Goal: Navigation & Orientation: Find specific page/section

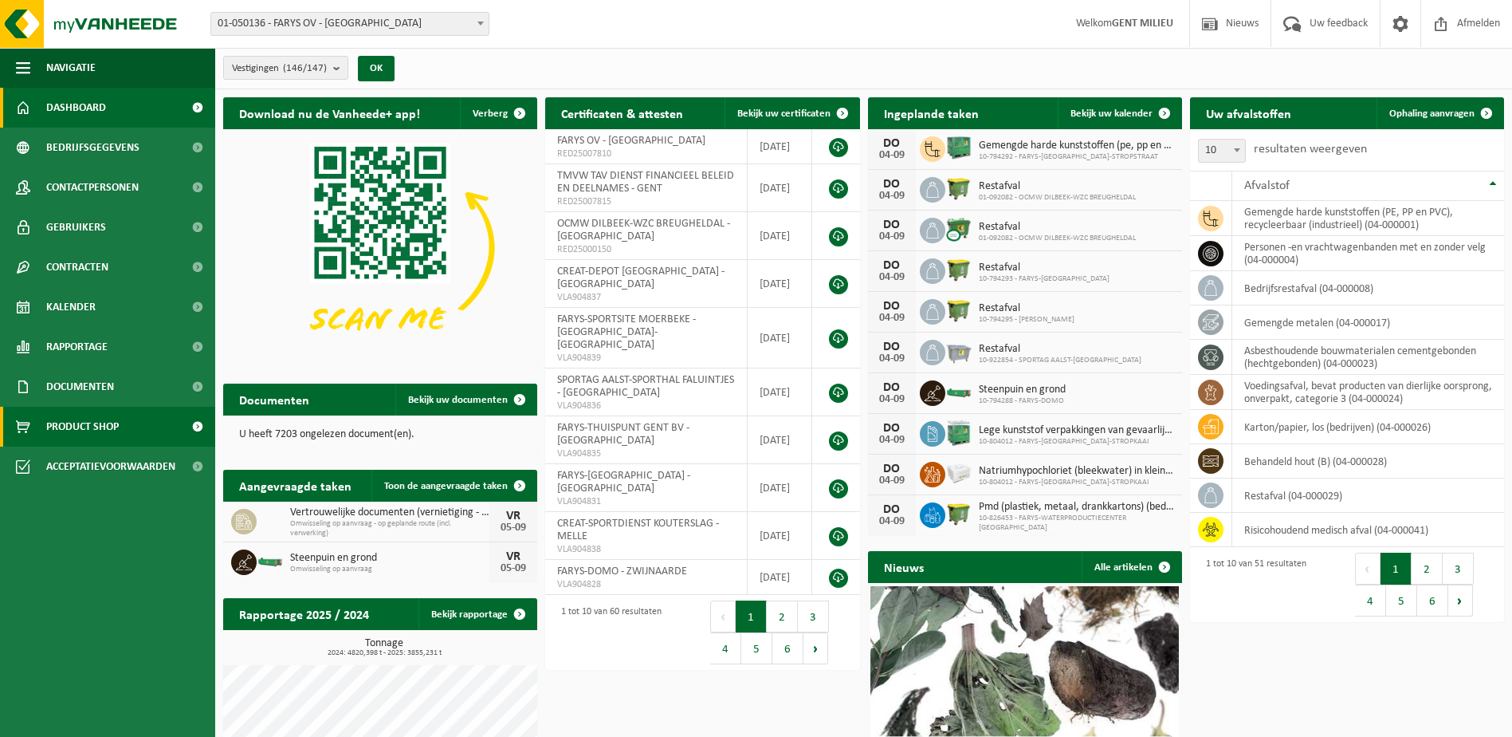
click at [116, 413] on span "Product Shop" at bounding box center [82, 427] width 73 height 40
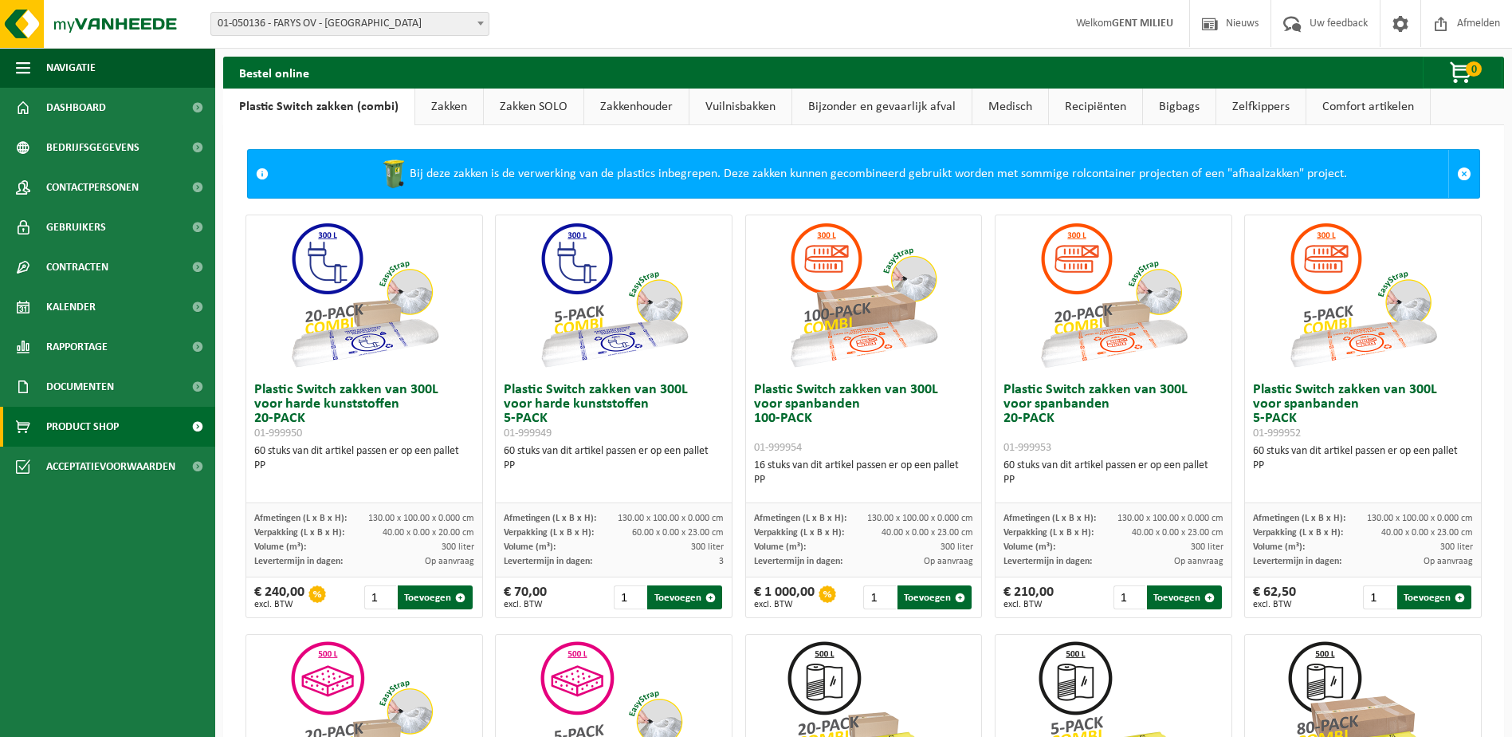
click at [460, 93] on link "Zakken" at bounding box center [449, 106] width 68 height 37
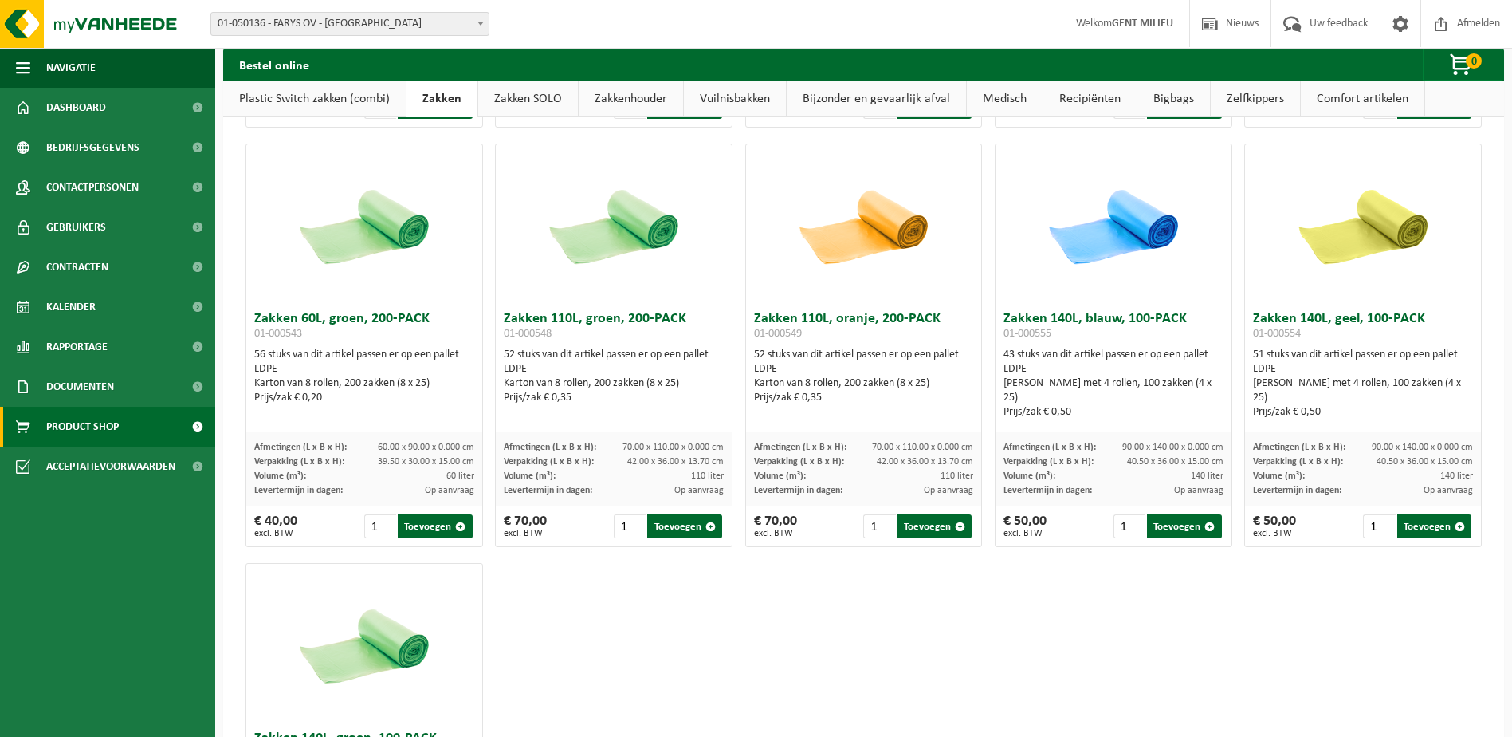
scroll to position [1993, 0]
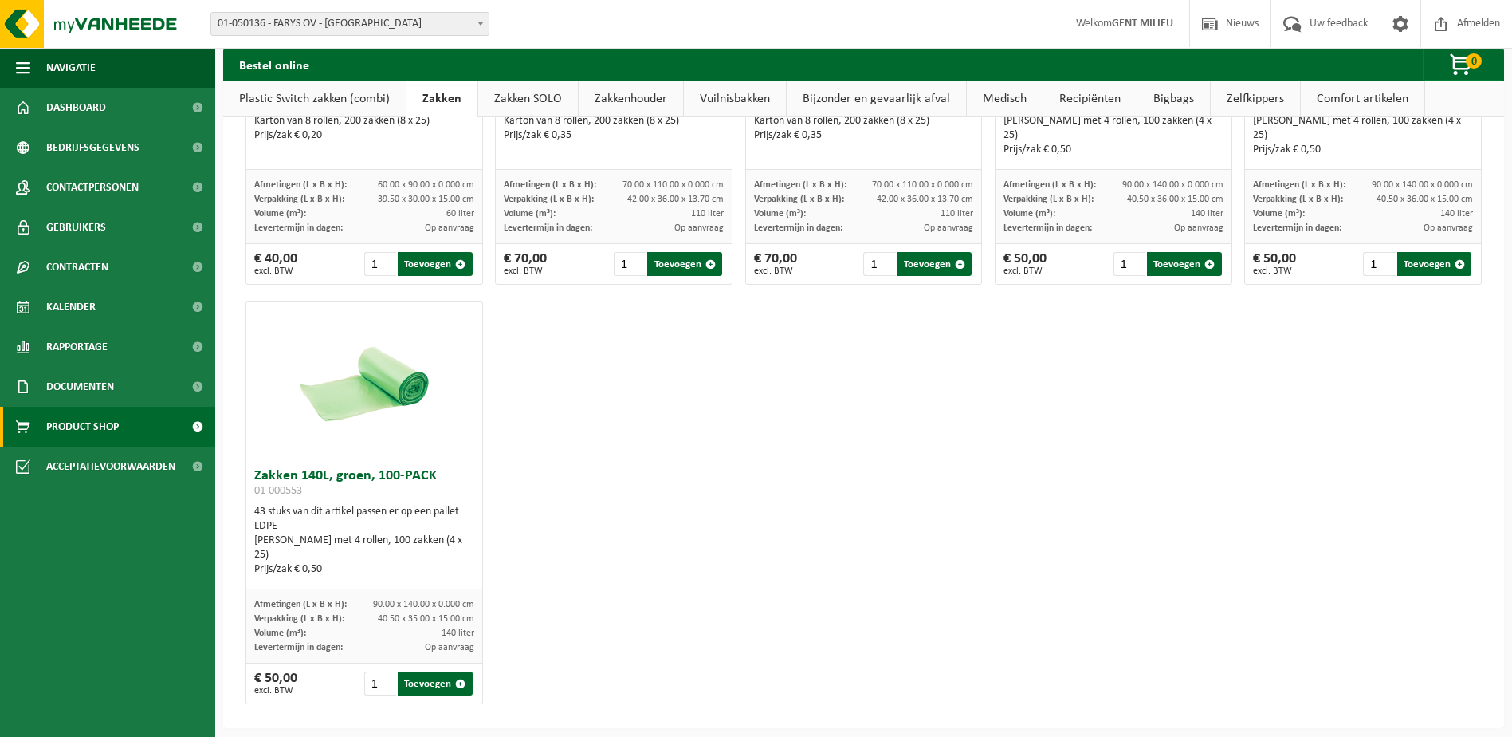
click at [525, 102] on link "Zakken SOLO" at bounding box center [528, 99] width 100 height 37
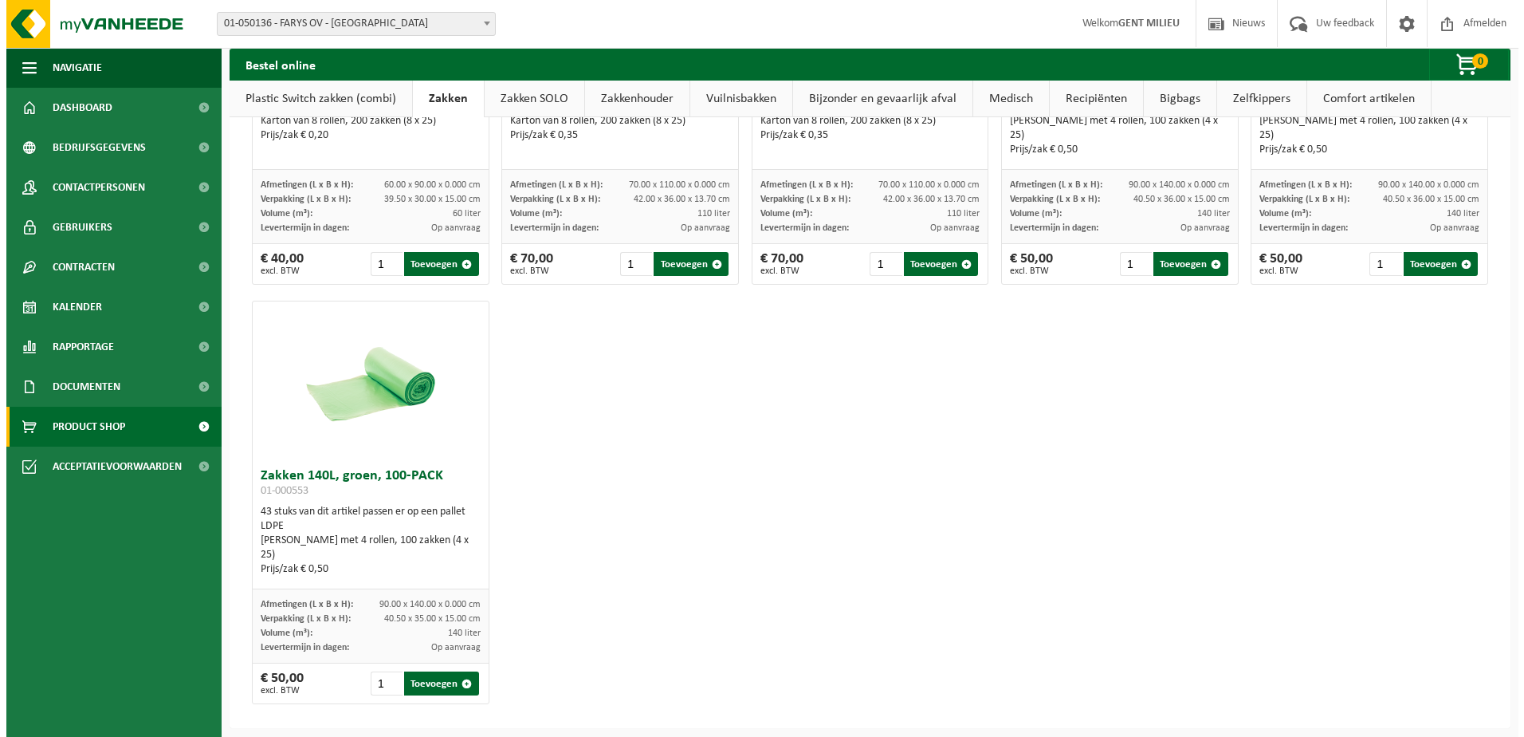
scroll to position [0, 0]
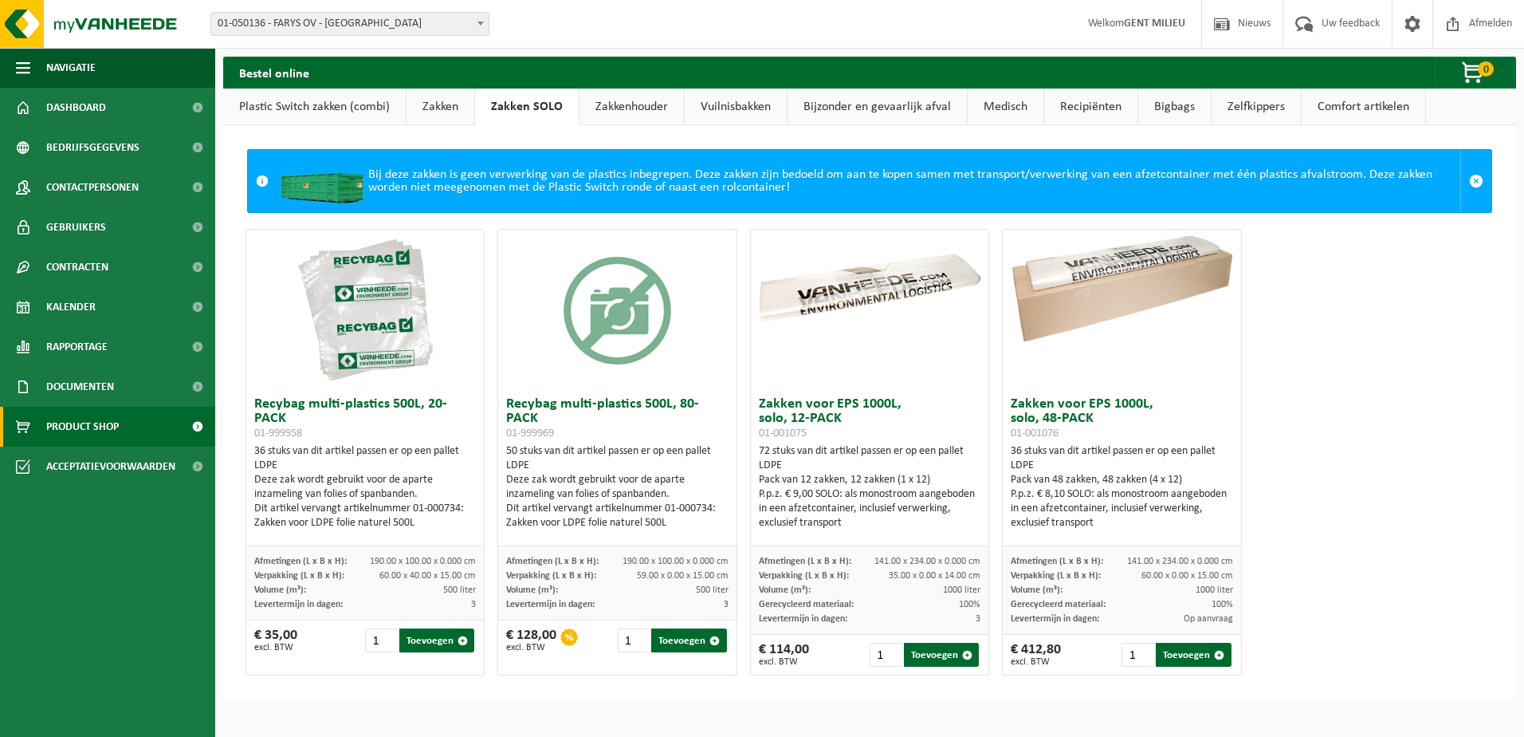
click at [618, 112] on link "Zakkenhouder" at bounding box center [632, 106] width 104 height 37
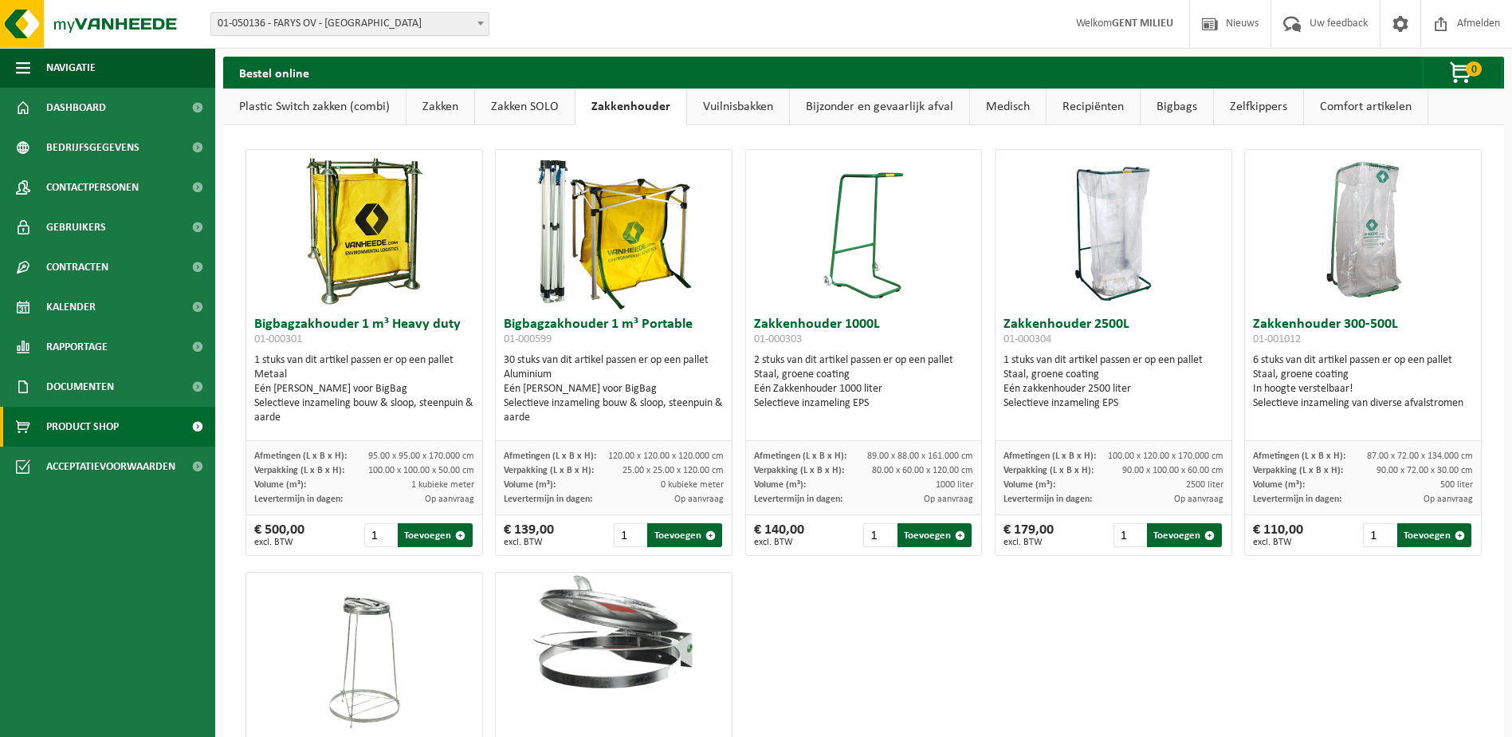
click at [729, 107] on link "Vuilnisbakken" at bounding box center [738, 106] width 102 height 37
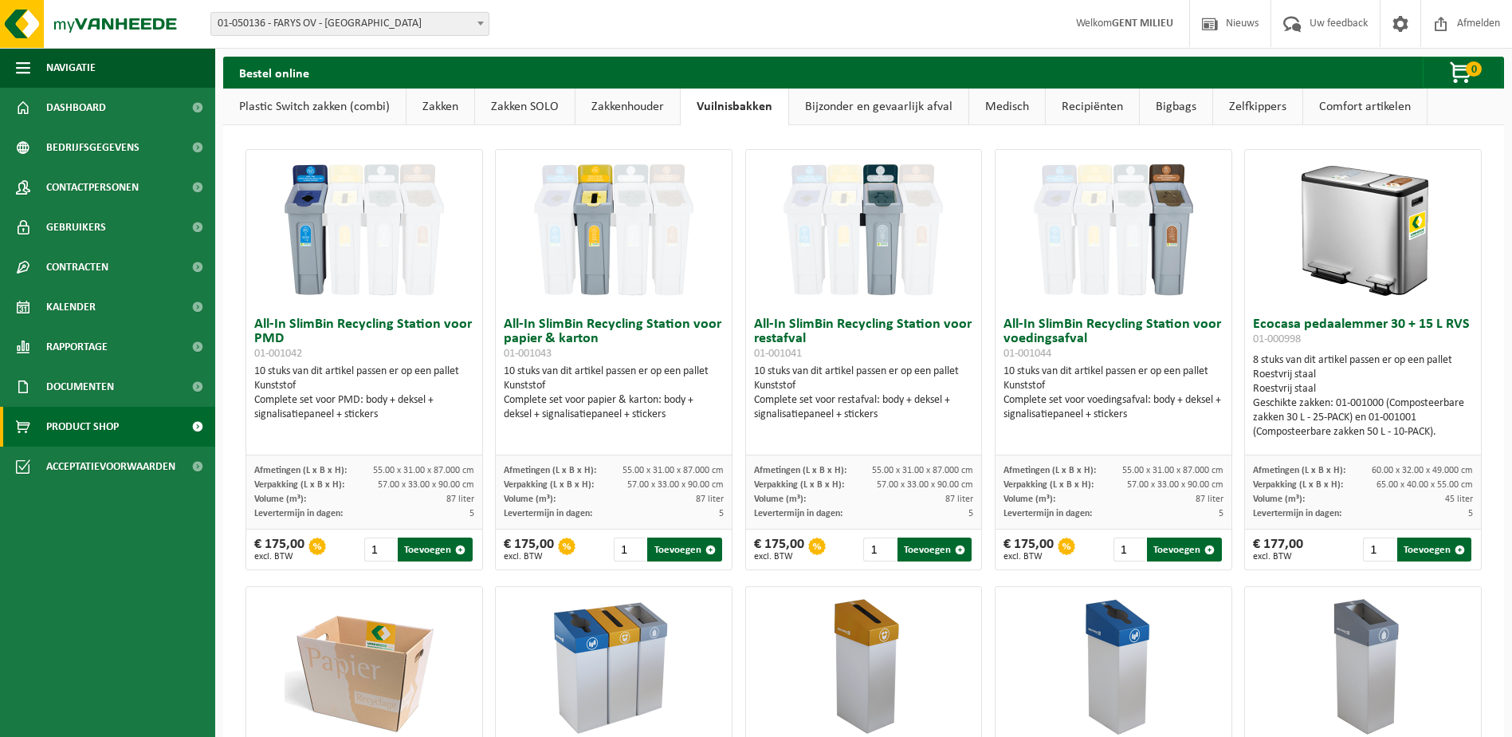
click at [850, 108] on link "Bijzonder en gevaarlijk afval" at bounding box center [878, 106] width 179 height 37
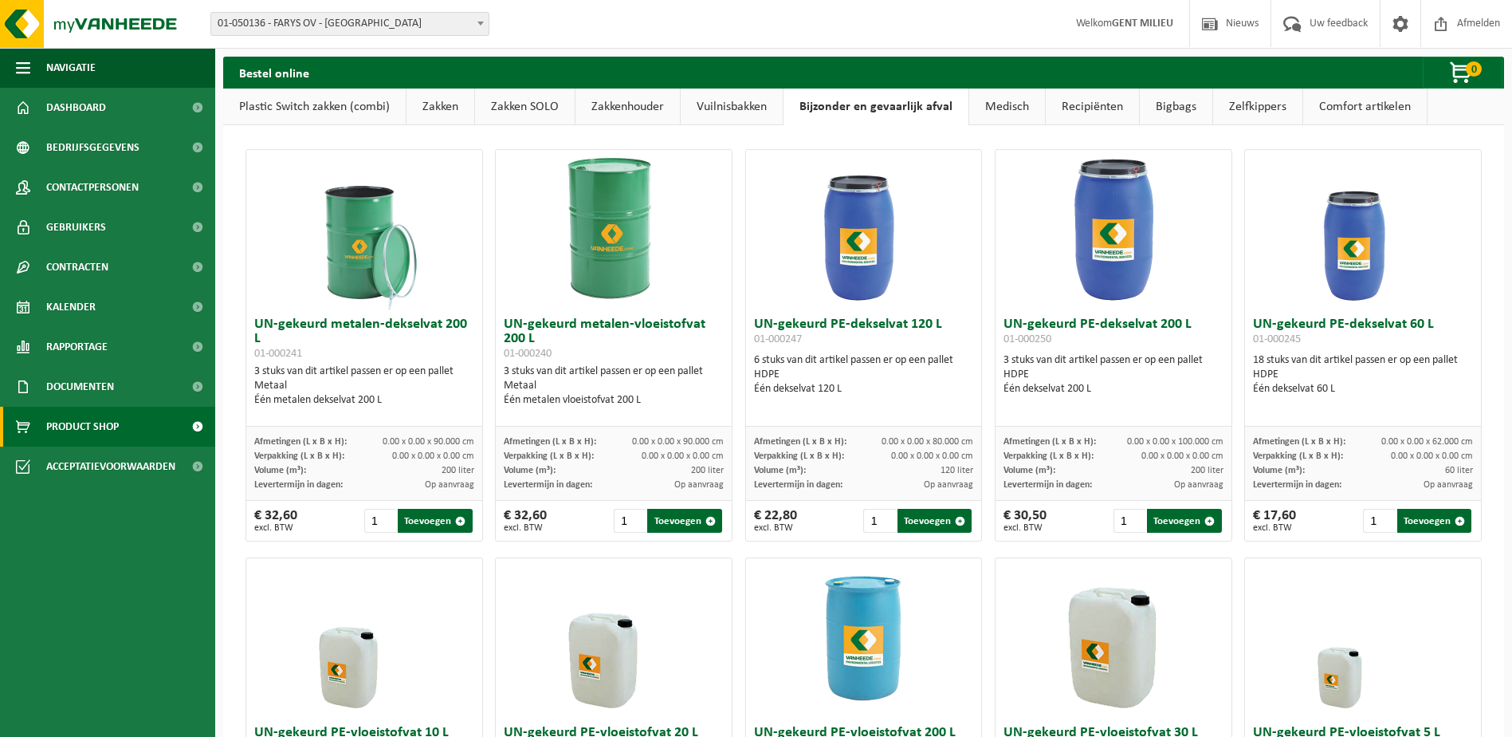
click at [989, 109] on link "Medisch" at bounding box center [1007, 106] width 76 height 37
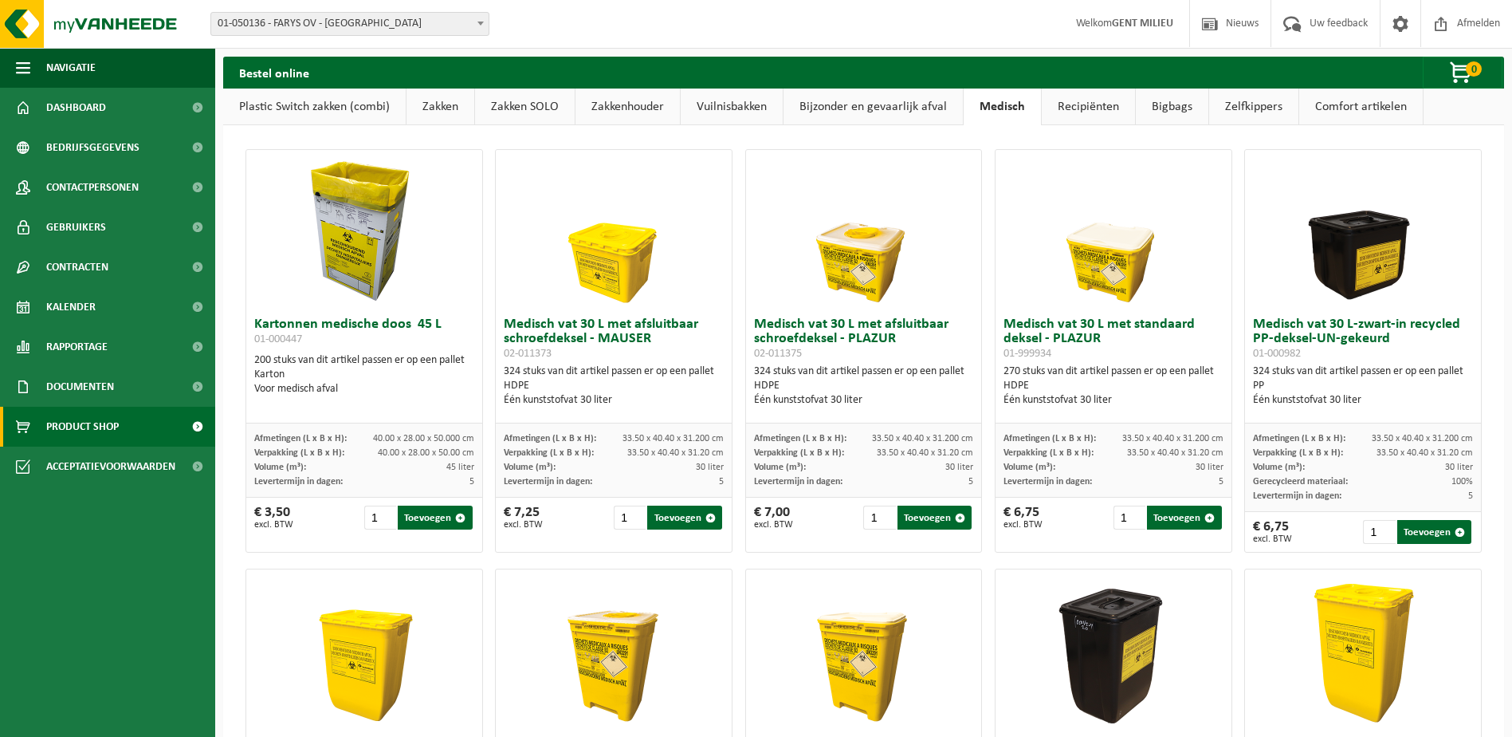
click at [1091, 115] on link "Recipiënten" at bounding box center [1088, 106] width 93 height 37
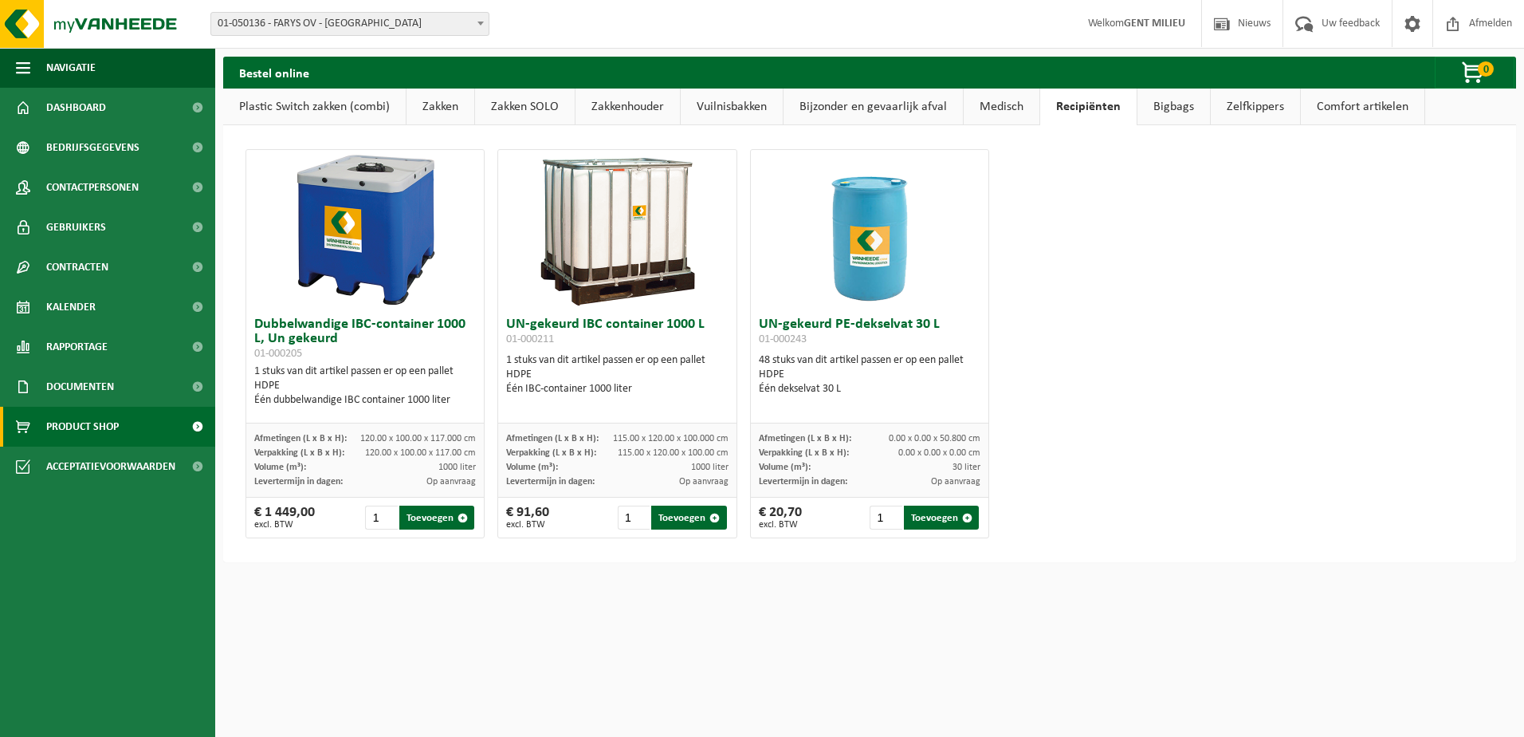
click at [1198, 107] on link "Bigbags" at bounding box center [1174, 106] width 73 height 37
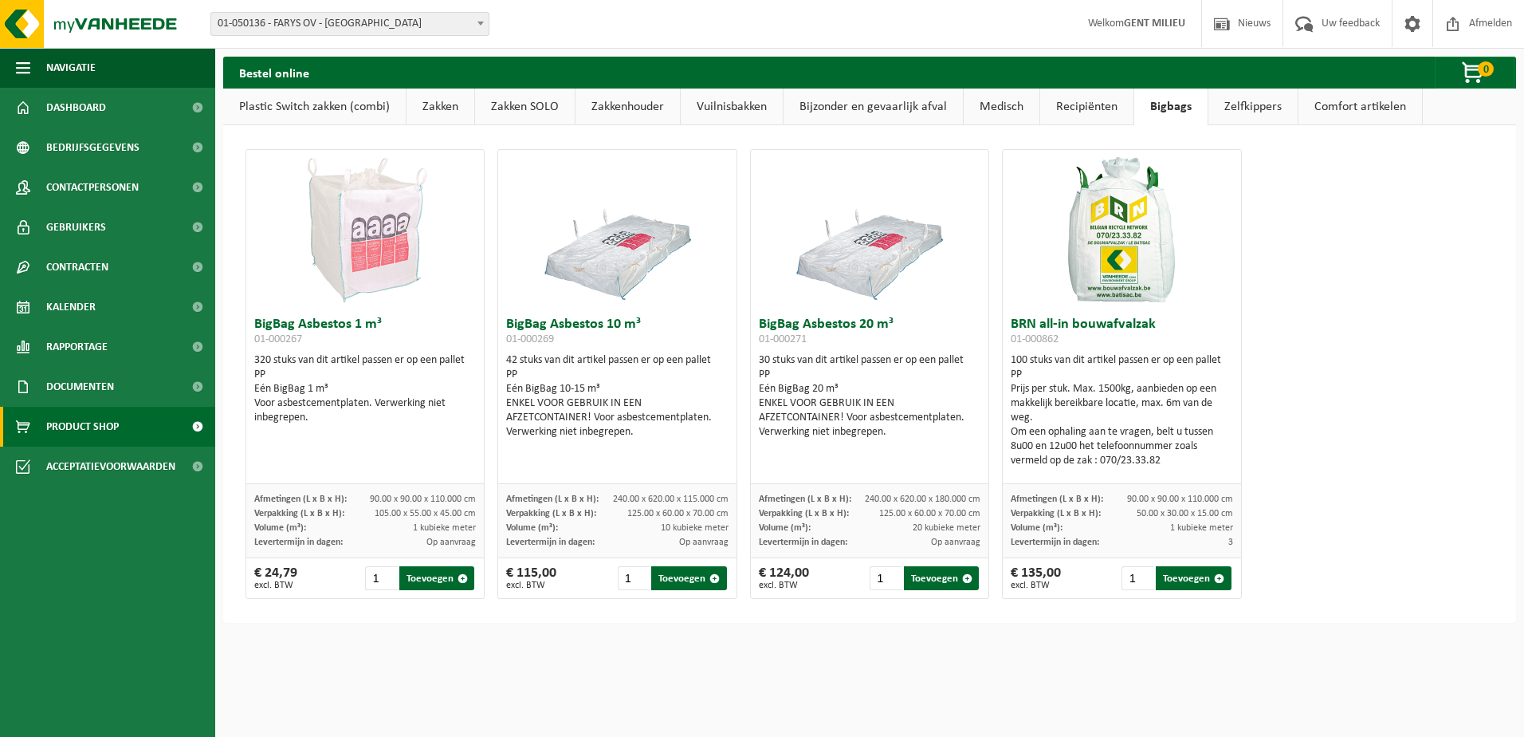
click at [1235, 108] on link "Zelfkippers" at bounding box center [1253, 106] width 89 height 37
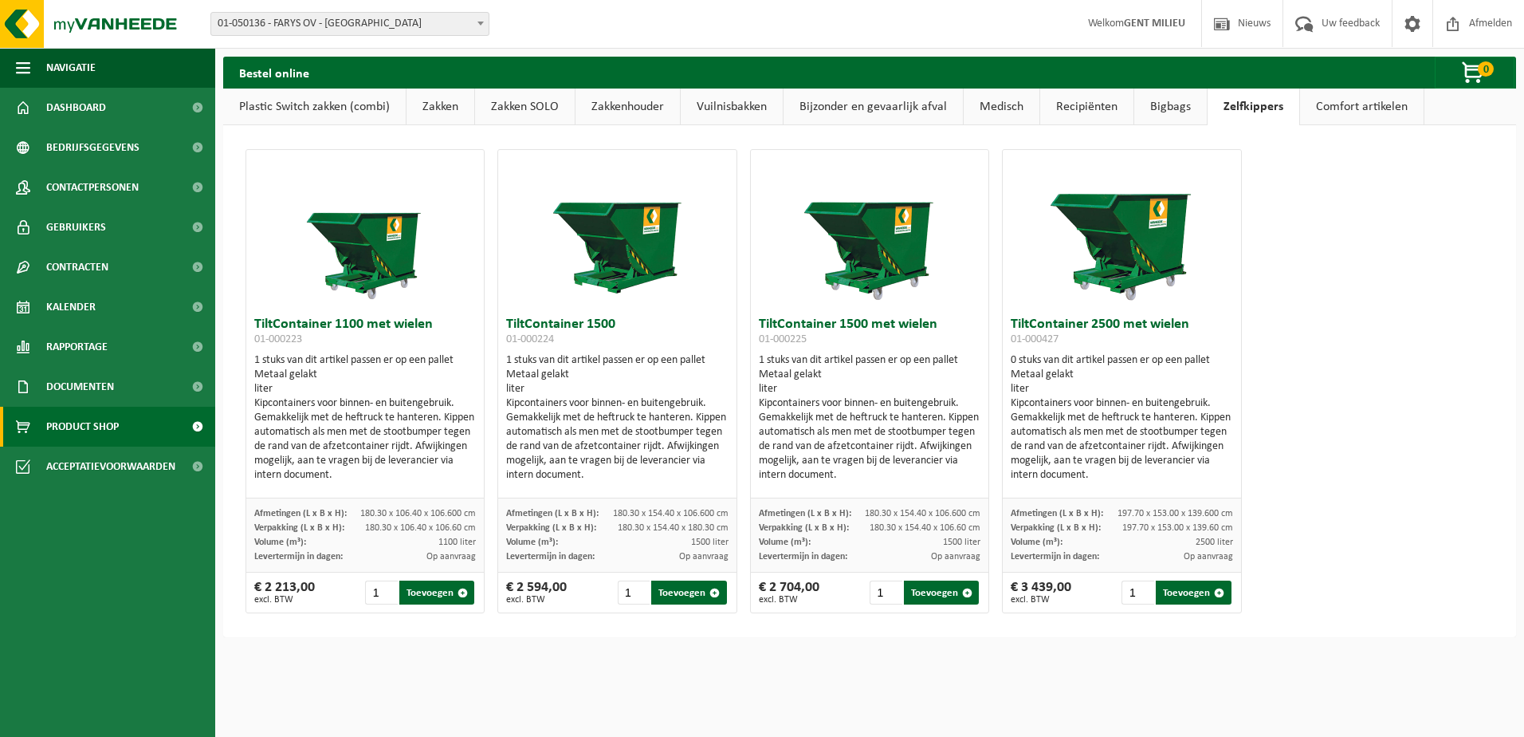
click at [1329, 115] on link "Comfort artikelen" at bounding box center [1362, 106] width 124 height 37
